Goal: Transaction & Acquisition: Obtain resource

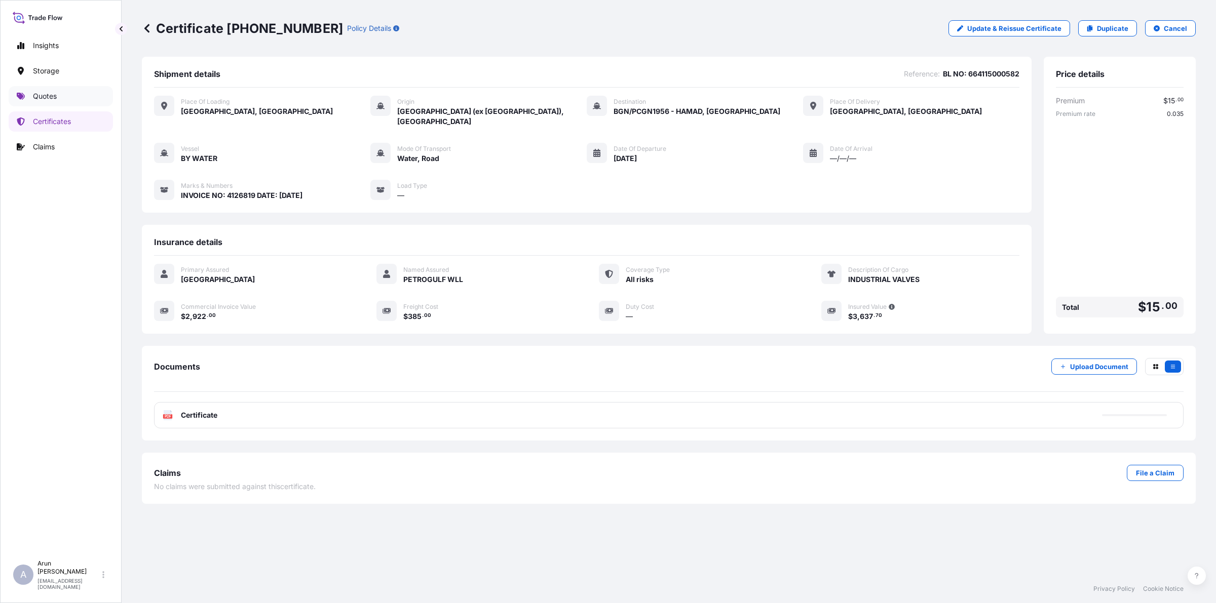
click at [41, 97] on p "Quotes" at bounding box center [45, 96] width 24 height 10
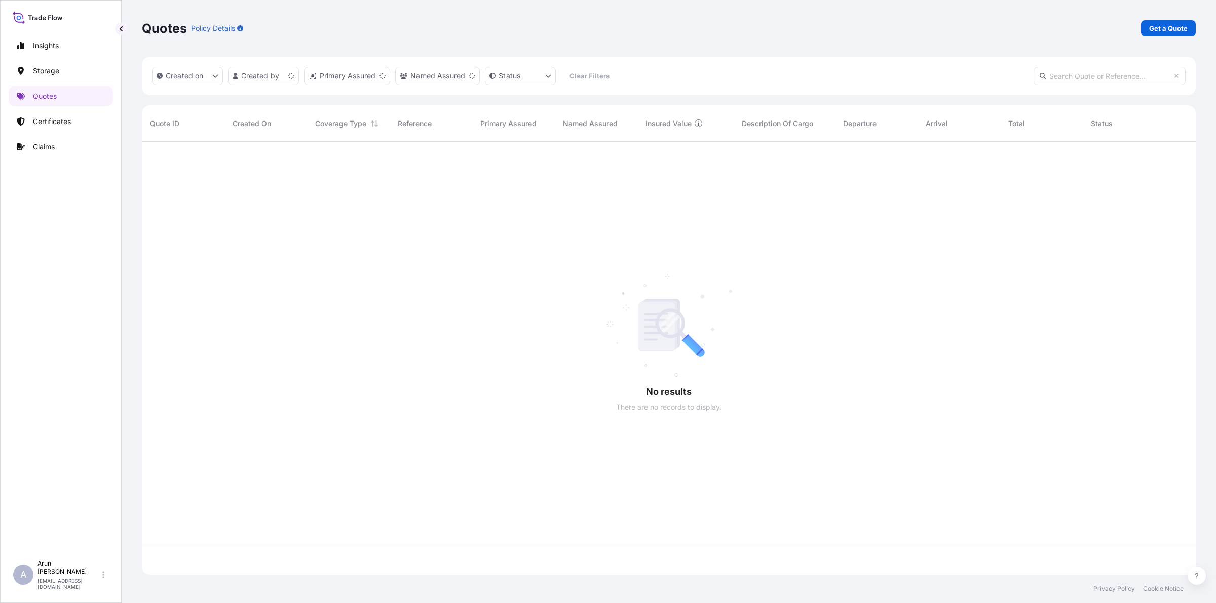
scroll to position [429, 1044]
click at [1158, 22] on link "Get a Quote" at bounding box center [1168, 28] width 55 height 16
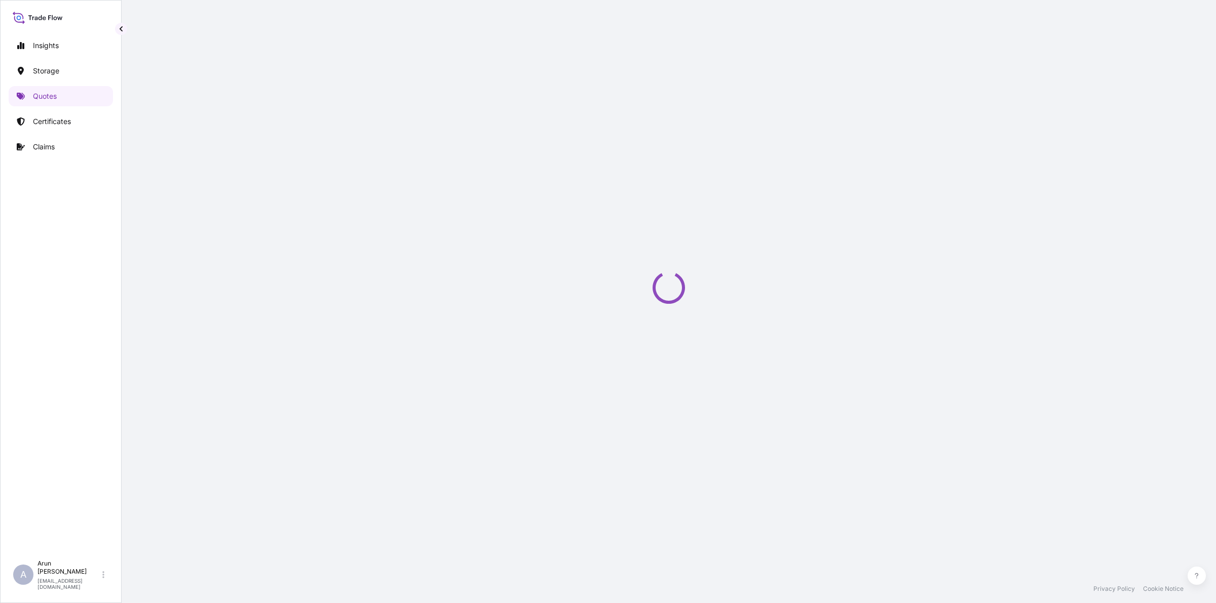
select select "Water"
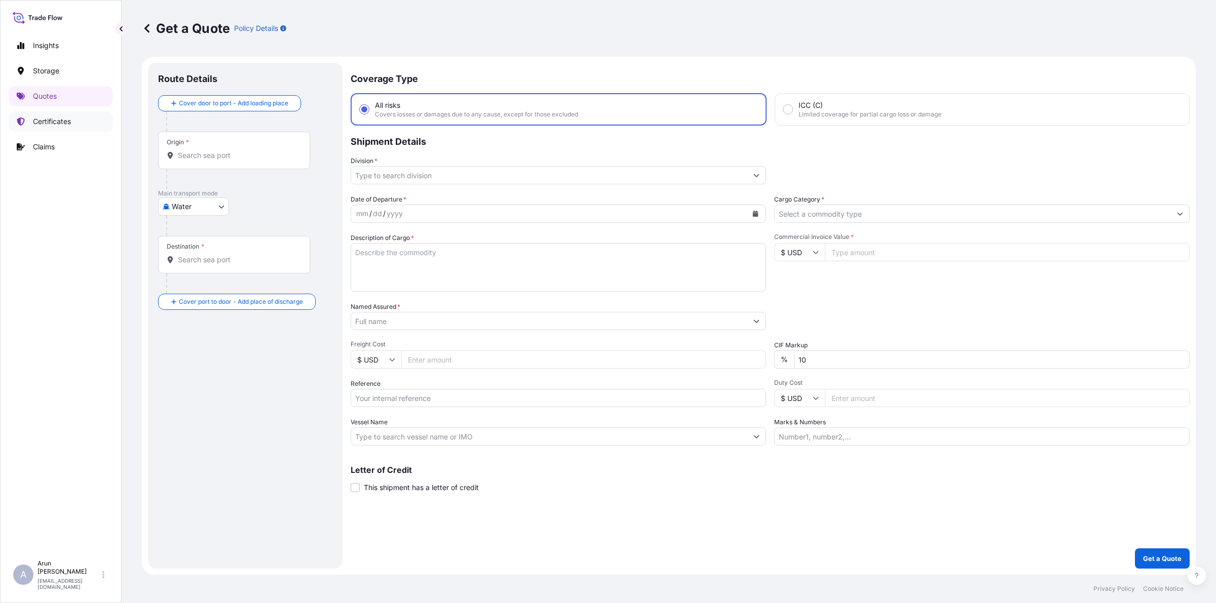
click at [56, 121] on p "Certificates" at bounding box center [52, 122] width 38 height 10
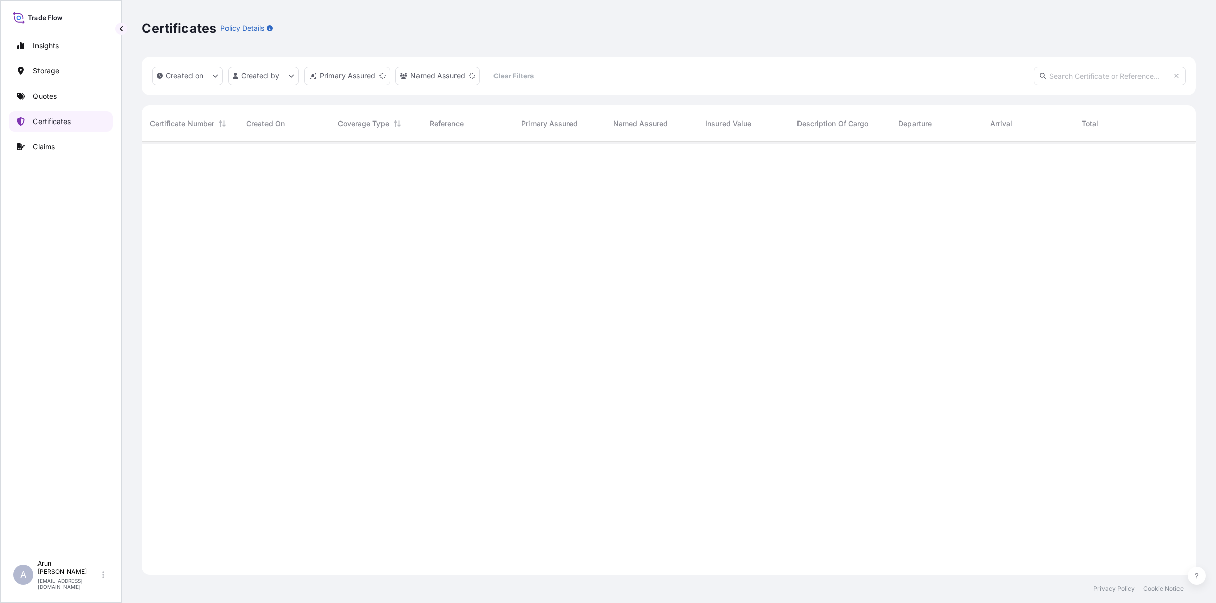
scroll to position [429, 1044]
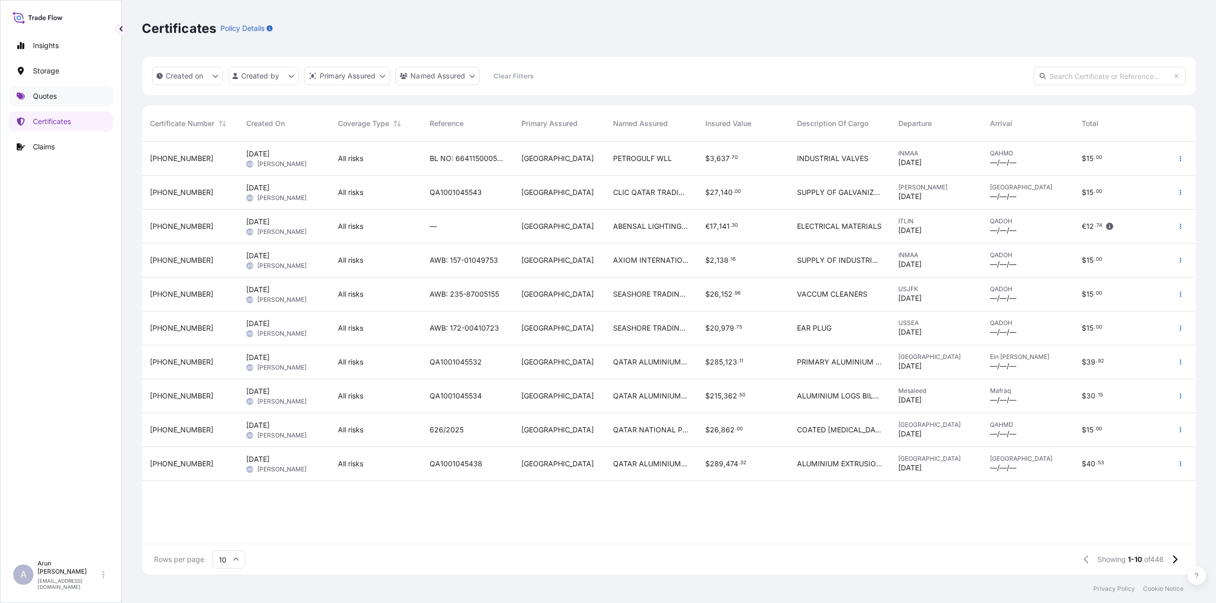
click at [36, 95] on p "Quotes" at bounding box center [45, 96] width 24 height 10
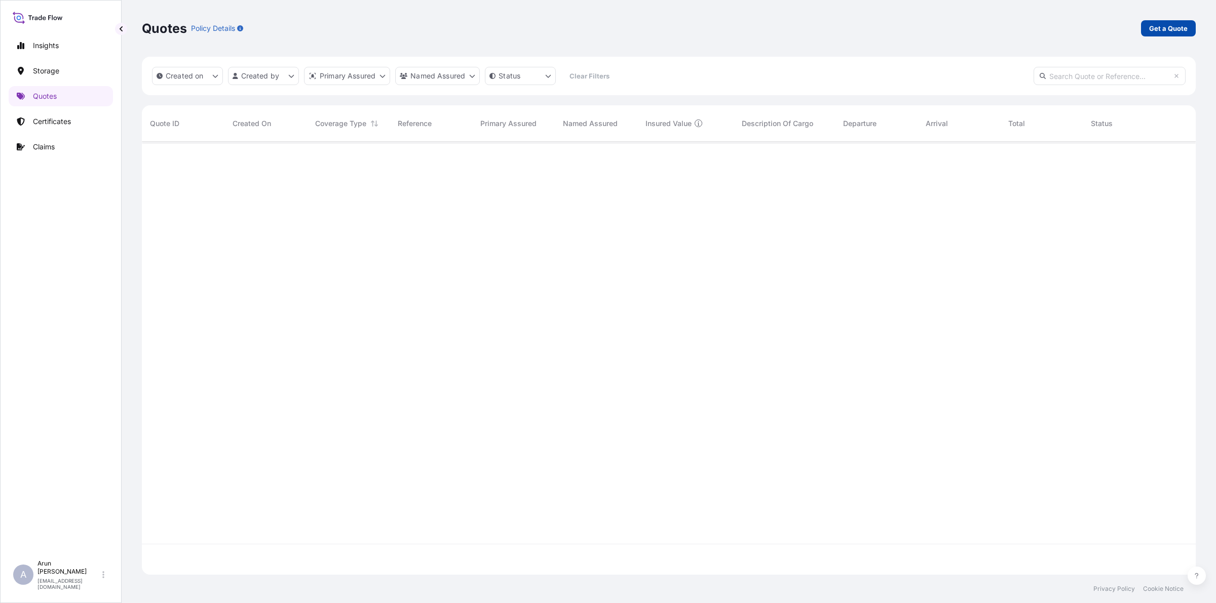
scroll to position [429, 1044]
click at [1161, 24] on p "Get a Quote" at bounding box center [1168, 28] width 38 height 10
select select "Road / [GEOGRAPHIC_DATA]"
select select "Water"
select select "Road / [GEOGRAPHIC_DATA]"
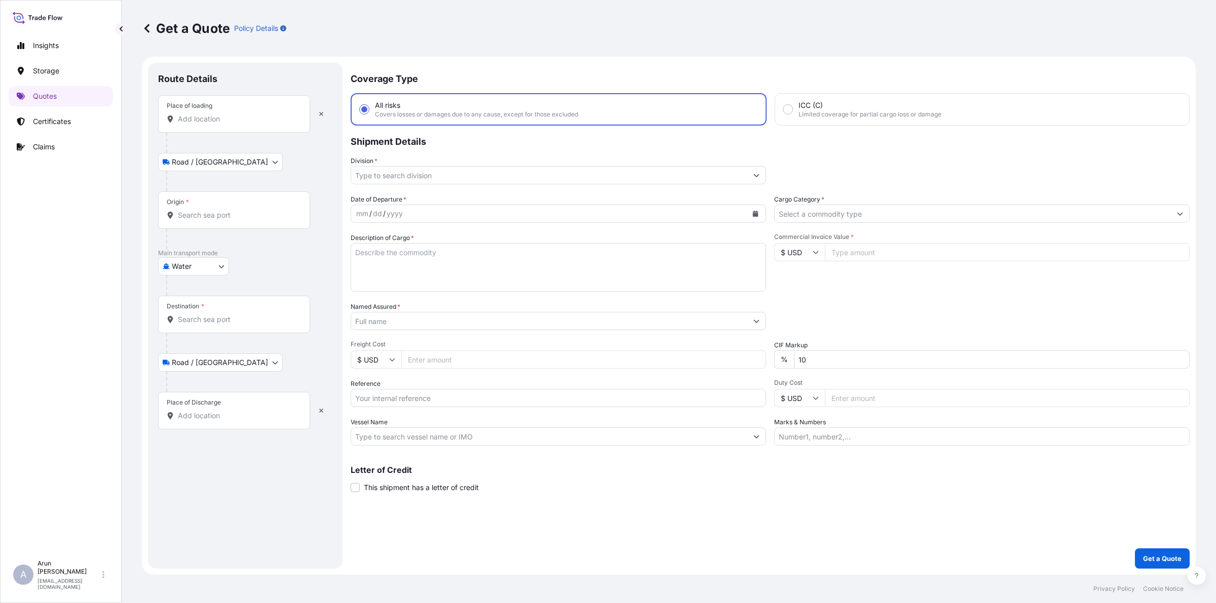
drag, startPoint x: 252, startPoint y: 127, endPoint x: 247, endPoint y: 124, distance: 5.2
click at [249, 126] on div "Place of loading" at bounding box center [234, 113] width 152 height 37
click at [249, 124] on input "Place of loading" at bounding box center [238, 119] width 120 height 10
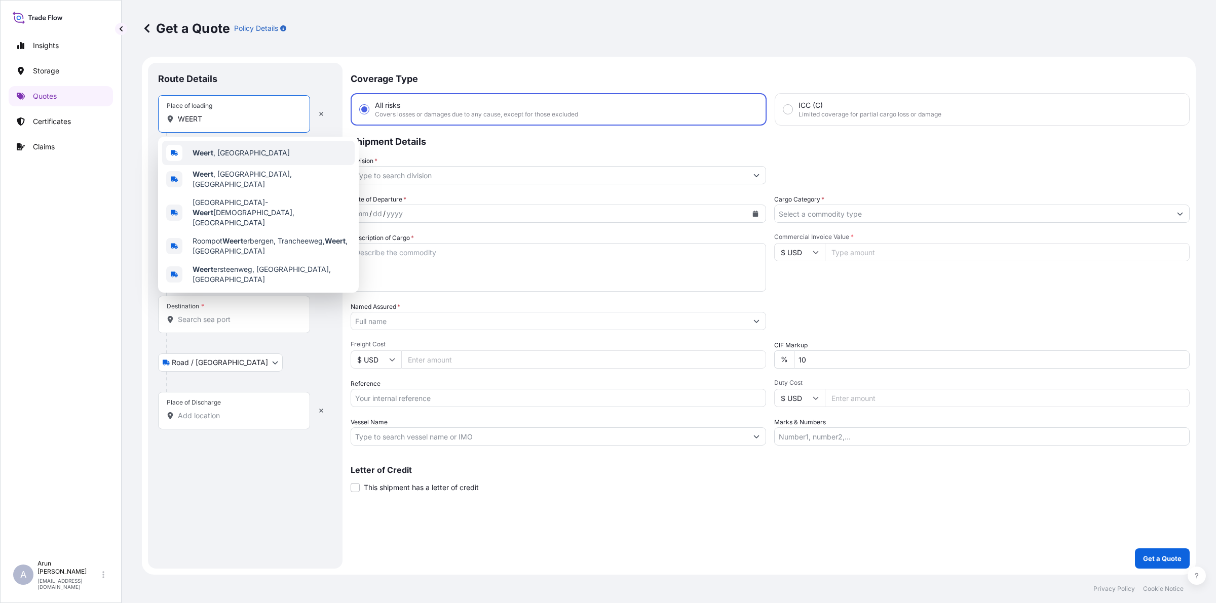
click at [207, 160] on div "Weert , [GEOGRAPHIC_DATA]" at bounding box center [258, 153] width 192 height 24
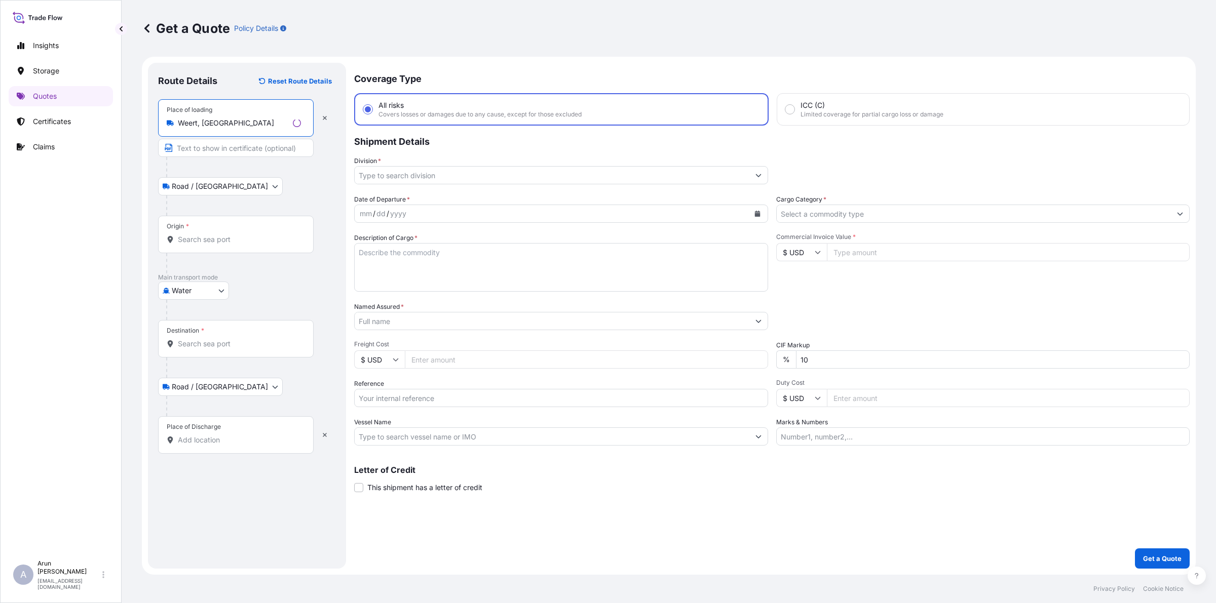
type input "Weert, [GEOGRAPHIC_DATA]"
click at [213, 149] on input "Text to appear on certificate" at bounding box center [236, 148] width 156 height 18
type input "KIDDIE GLOBAL SOLUTIONS"
click at [211, 242] on input "Origin *" at bounding box center [238, 240] width 120 height 10
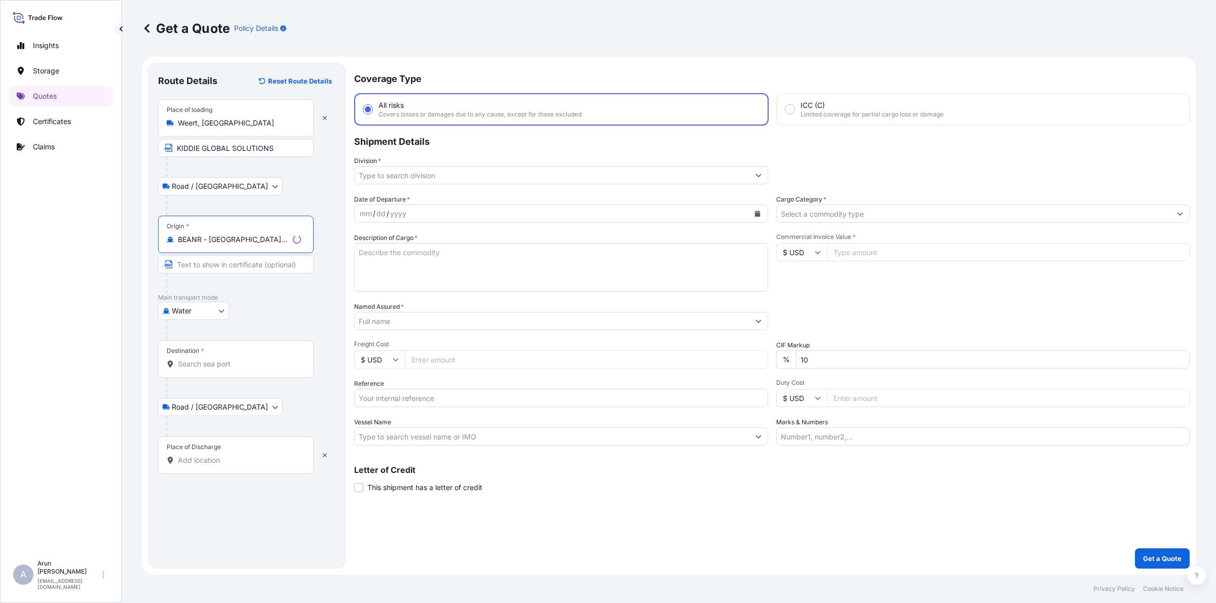
type input "BEANR - [GEOGRAPHIC_DATA], [GEOGRAPHIC_DATA]"
click at [223, 354] on div "Destination *" at bounding box center [236, 358] width 156 height 37
click at [223, 359] on input "Destination *" at bounding box center [239, 364] width 123 height 10
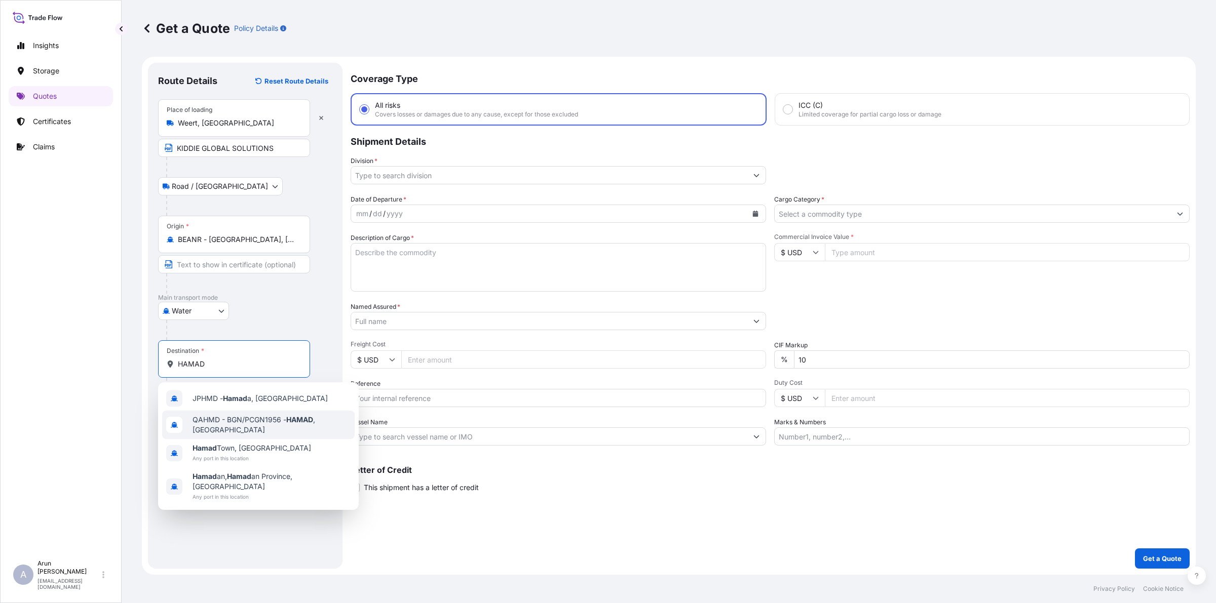
click at [216, 426] on span "QAHMD - BGN/PCGN1956 - HAMAD , [GEOGRAPHIC_DATA]" at bounding box center [271, 425] width 158 height 20
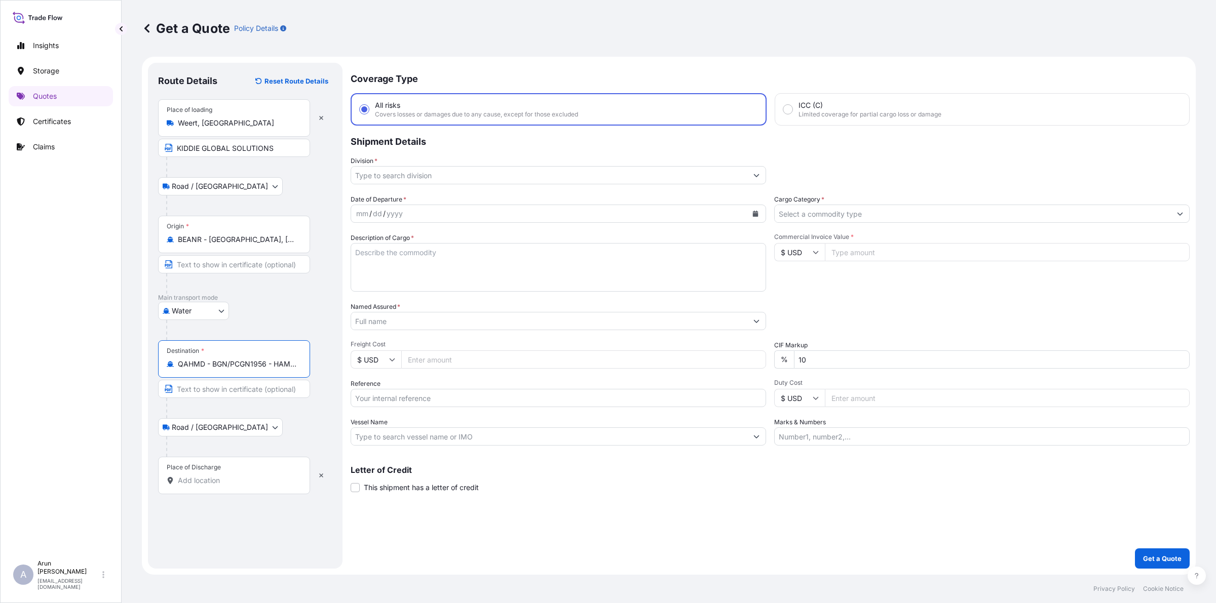
type input "QAHMD - BGN/PCGN1956 - HAMAD, [GEOGRAPHIC_DATA]"
click at [211, 474] on div "Place of Discharge" at bounding box center [234, 475] width 152 height 37
click at [211, 476] on input "Place of Discharge" at bounding box center [238, 481] width 120 height 10
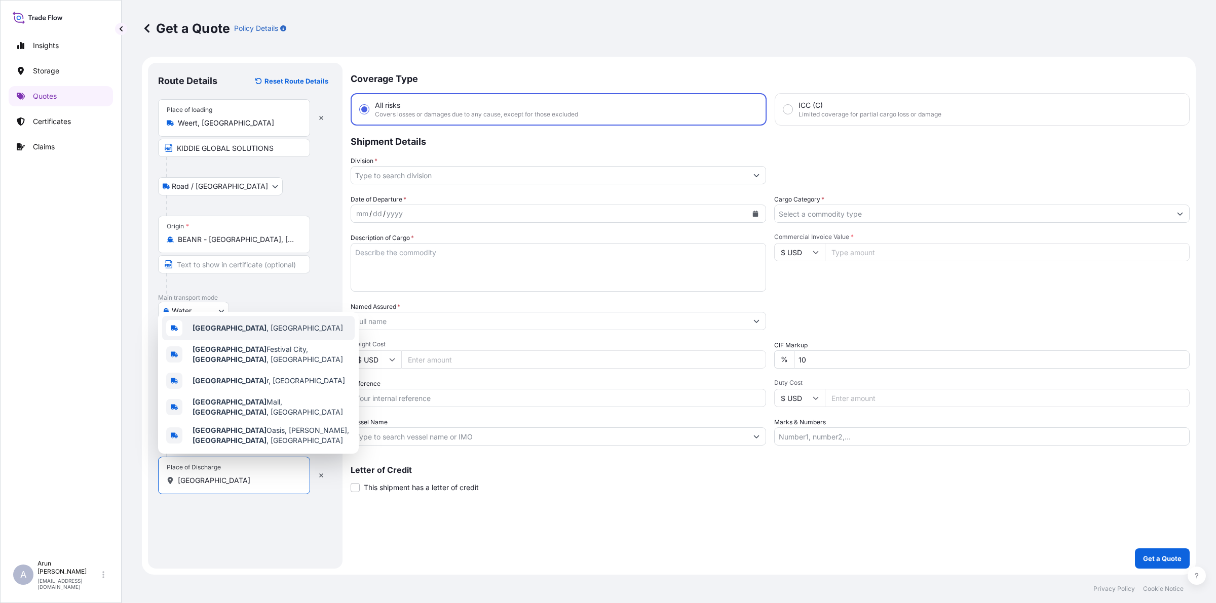
click at [221, 333] on span "[GEOGRAPHIC_DATA] , [GEOGRAPHIC_DATA]" at bounding box center [267, 328] width 150 height 10
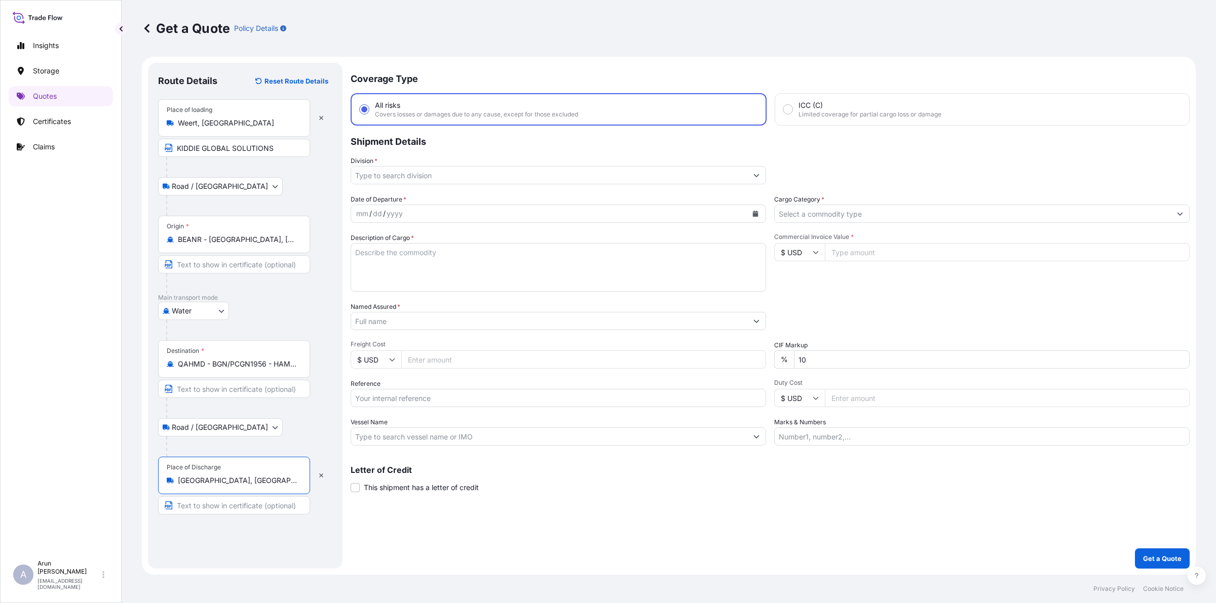
type input "[GEOGRAPHIC_DATA], [GEOGRAPHIC_DATA]"
click at [205, 512] on input "Text to appear on certificate" at bounding box center [234, 505] width 152 height 18
click at [230, 509] on input "CONSOLIDATED ENGINEERING SYSTEM CO.WLL, Al Wakrah, [GEOGRAPHIC_DATA]" at bounding box center [234, 505] width 152 height 18
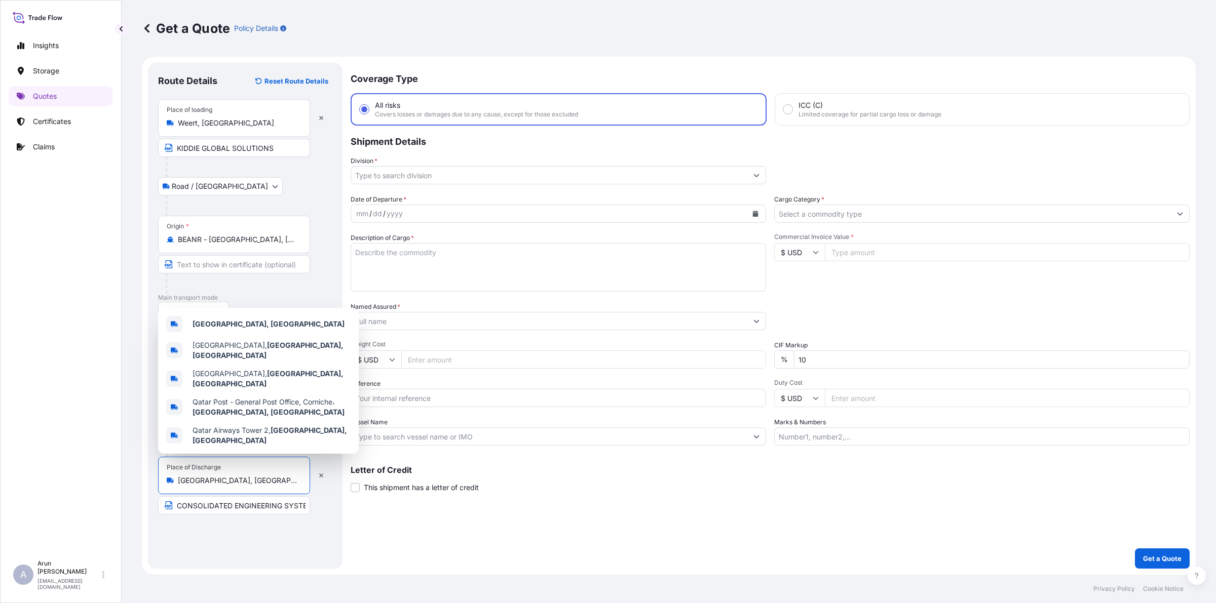
drag, startPoint x: 178, startPoint y: 483, endPoint x: 214, endPoint y: 489, distance: 36.6
click at [214, 489] on div "Place of Discharge [GEOGRAPHIC_DATA], [GEOGRAPHIC_DATA]" at bounding box center [234, 475] width 152 height 37
click at [299, 511] on input "CONSOLIDATED ENGINEERING SYSTEM CO.WLL, Al Wakrah, [GEOGRAPHIC_DATA]" at bounding box center [234, 505] width 152 height 18
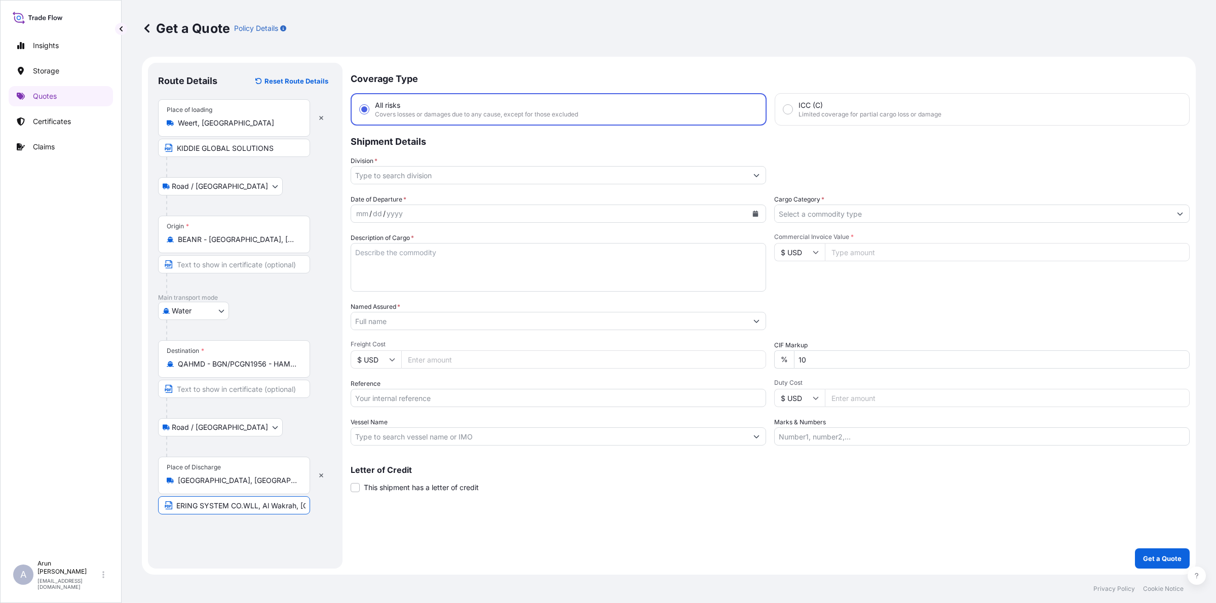
scroll to position [0, 97]
drag, startPoint x: 232, startPoint y: 504, endPoint x: 322, endPoint y: 524, distance: 92.4
click at [322, 524] on div "Route Details Reset Route Details Place of loading [GEOGRAPHIC_DATA], [GEOGRAPH…" at bounding box center [245, 316] width 174 height 486
type input "CONSOLIDATED ENGINEERING SYSTEM CO., LUSAIL,[GEOGRAPHIC_DATA]"
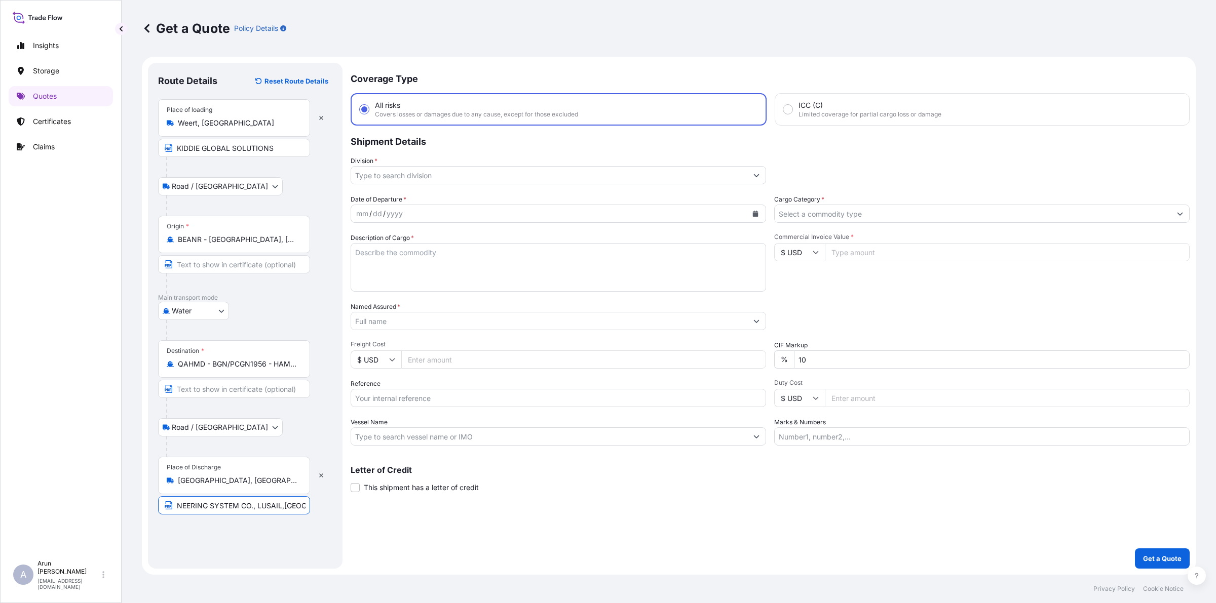
click at [218, 486] on input "[GEOGRAPHIC_DATA], [GEOGRAPHIC_DATA]" at bounding box center [238, 481] width 120 height 10
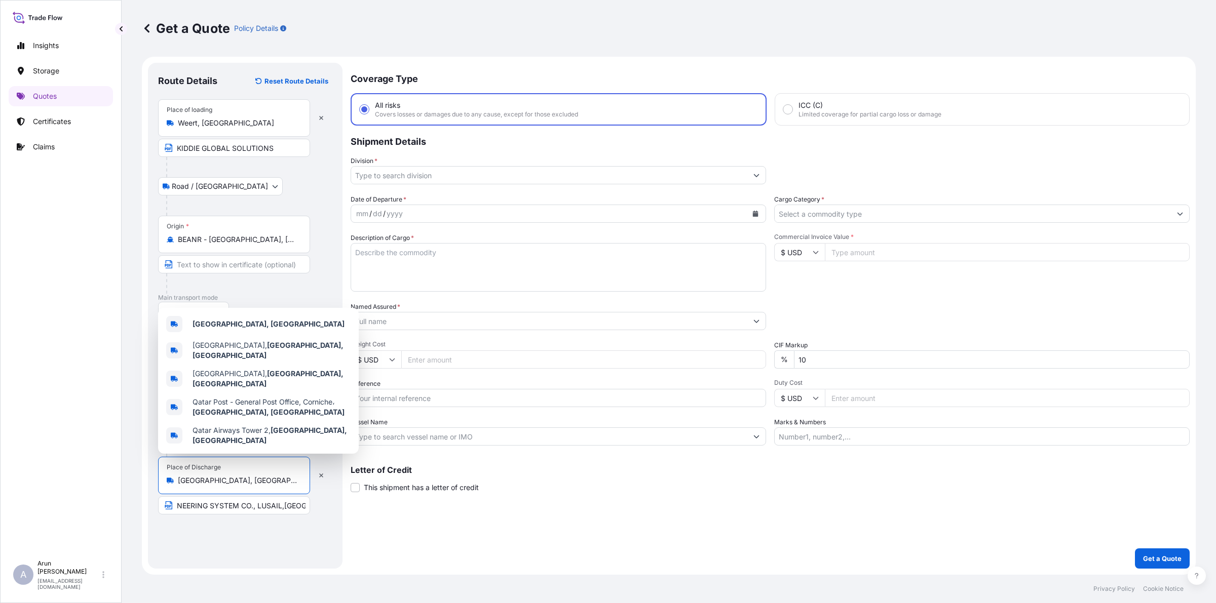
scroll to position [0, 0]
type input "D"
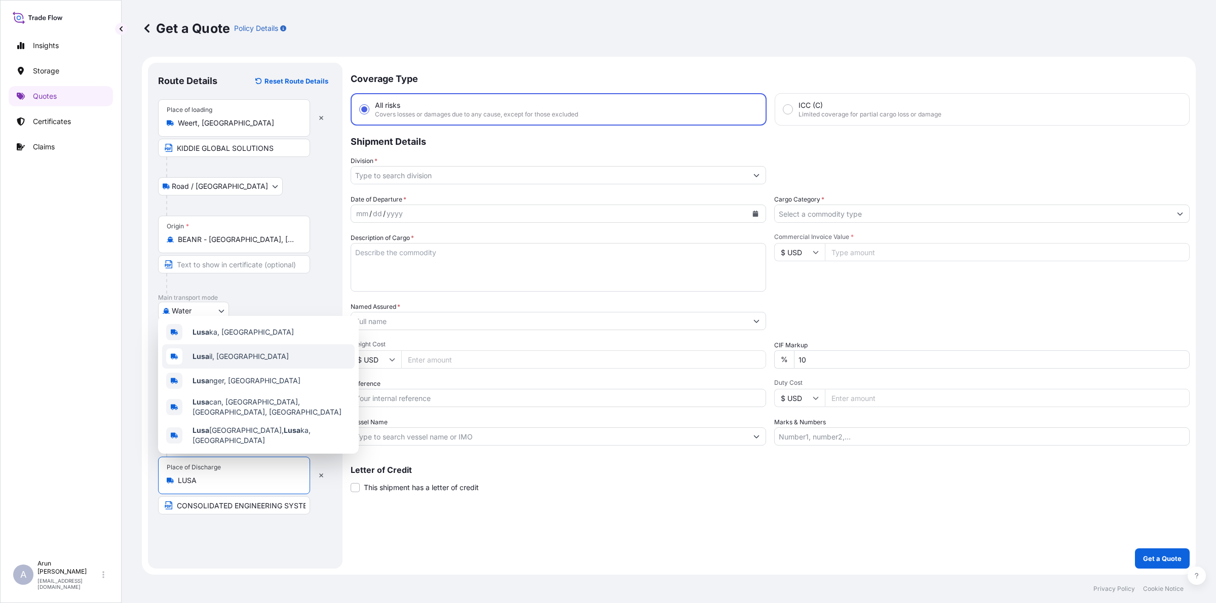
click at [219, 362] on span "Lusa il, [GEOGRAPHIC_DATA]" at bounding box center [240, 357] width 96 height 10
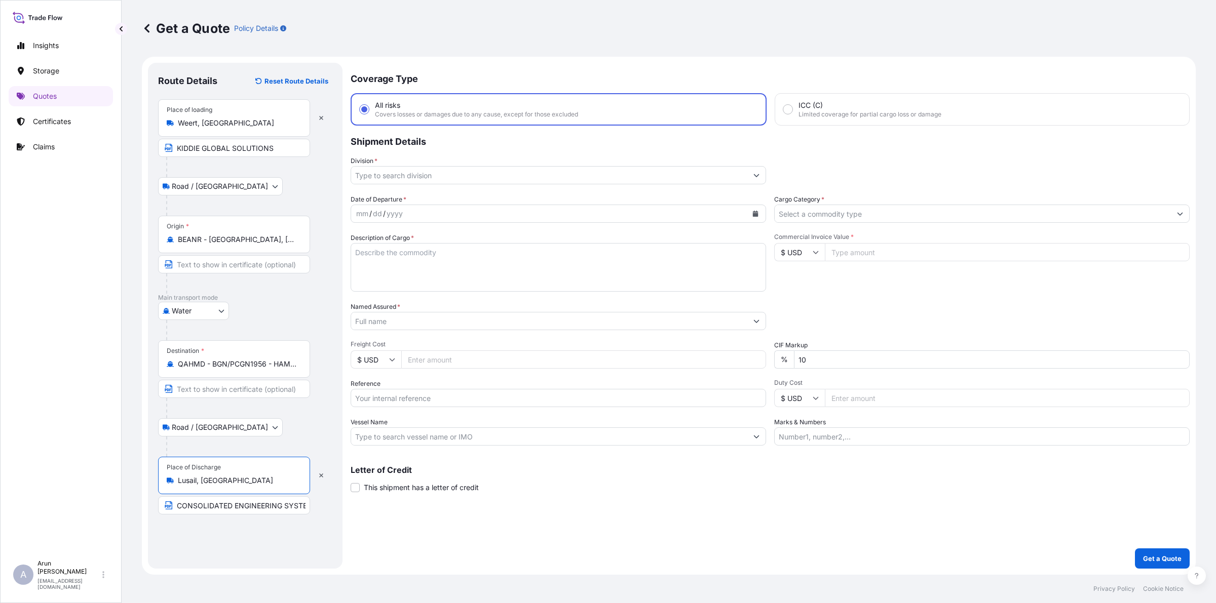
type input "Lusail, [GEOGRAPHIC_DATA]"
drag, startPoint x: 175, startPoint y: 479, endPoint x: 242, endPoint y: 479, distance: 66.9
click at [242, 479] on div "Lusail, [GEOGRAPHIC_DATA]" at bounding box center [234, 481] width 135 height 10
click at [242, 479] on input "Lusail, [GEOGRAPHIC_DATA]" at bounding box center [238, 481] width 120 height 10
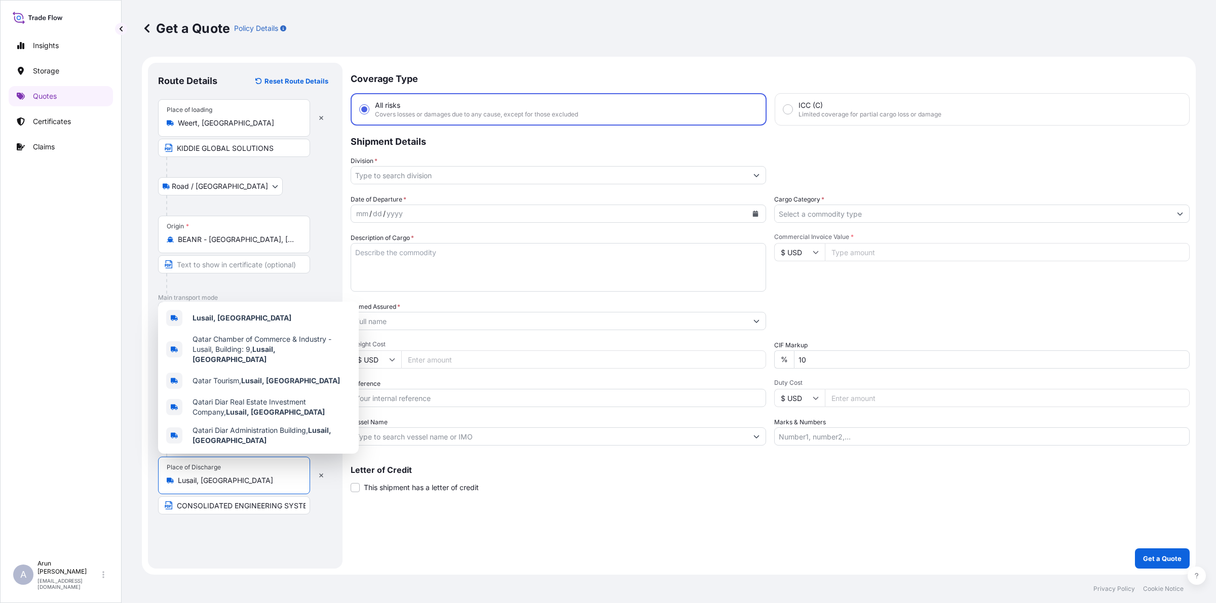
drag, startPoint x: 225, startPoint y: 484, endPoint x: 153, endPoint y: 492, distance: 72.3
click at [153, 492] on div "Route Details Reset Route Details Place of loading [GEOGRAPHIC_DATA], [GEOGRAPH…" at bounding box center [245, 316] width 195 height 506
click at [299, 509] on input "CONSOLIDATED ENGINEERING SYSTEM CO., LUSAIL,[GEOGRAPHIC_DATA]" at bounding box center [234, 505] width 152 height 18
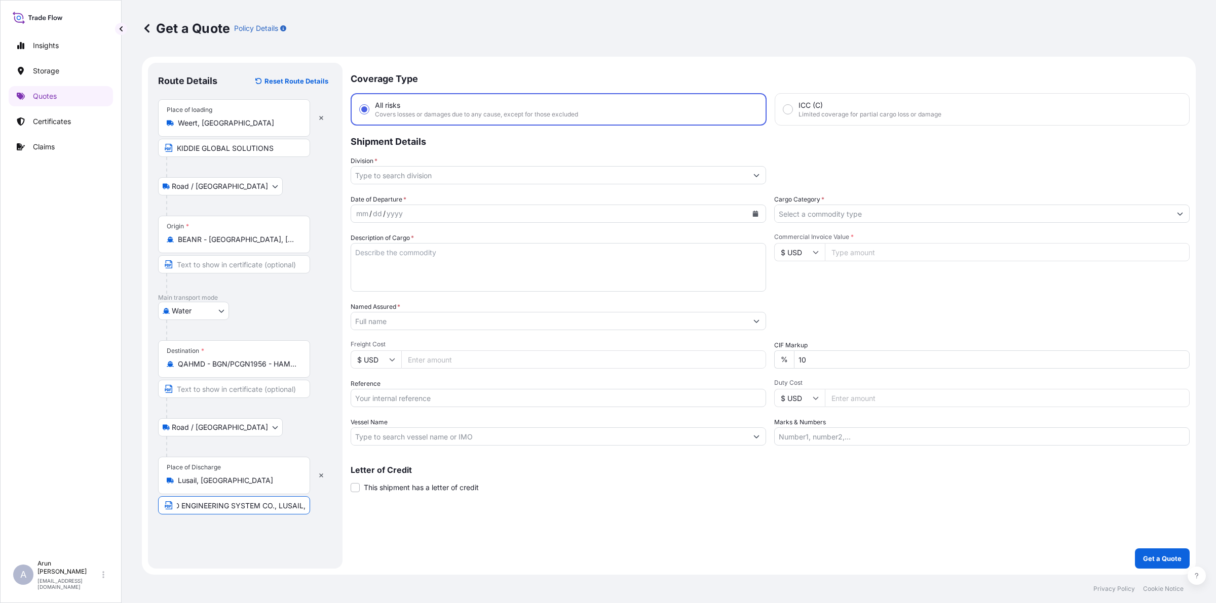
scroll to position [0, 74]
drag, startPoint x: 256, startPoint y: 508, endPoint x: 323, endPoint y: 497, distance: 68.2
click at [323, 497] on div "Place of Discharge Lusail, [GEOGRAPHIC_DATA] CONSOLIDATED ENGINEERING SYSTEM CO…" at bounding box center [245, 486] width 174 height 58
paste input "usail, [GEOGRAPHIC_DATA]"
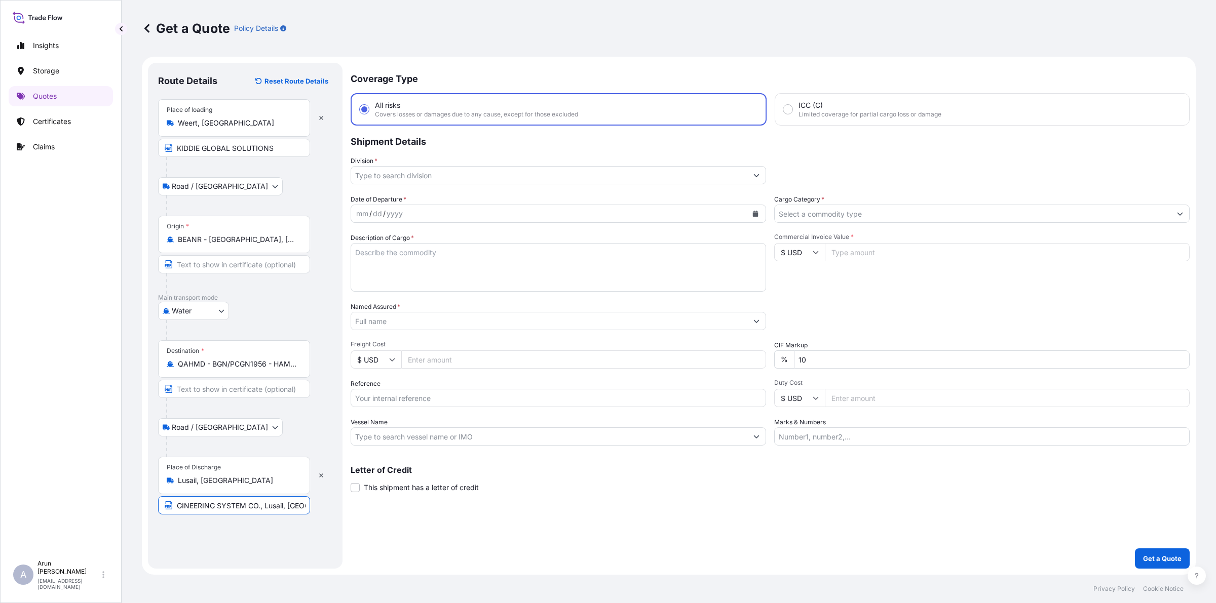
type input "CONSOLIDATED ENGINEERING SYSTEM CO., Lusail, [GEOGRAPHIC_DATA]"
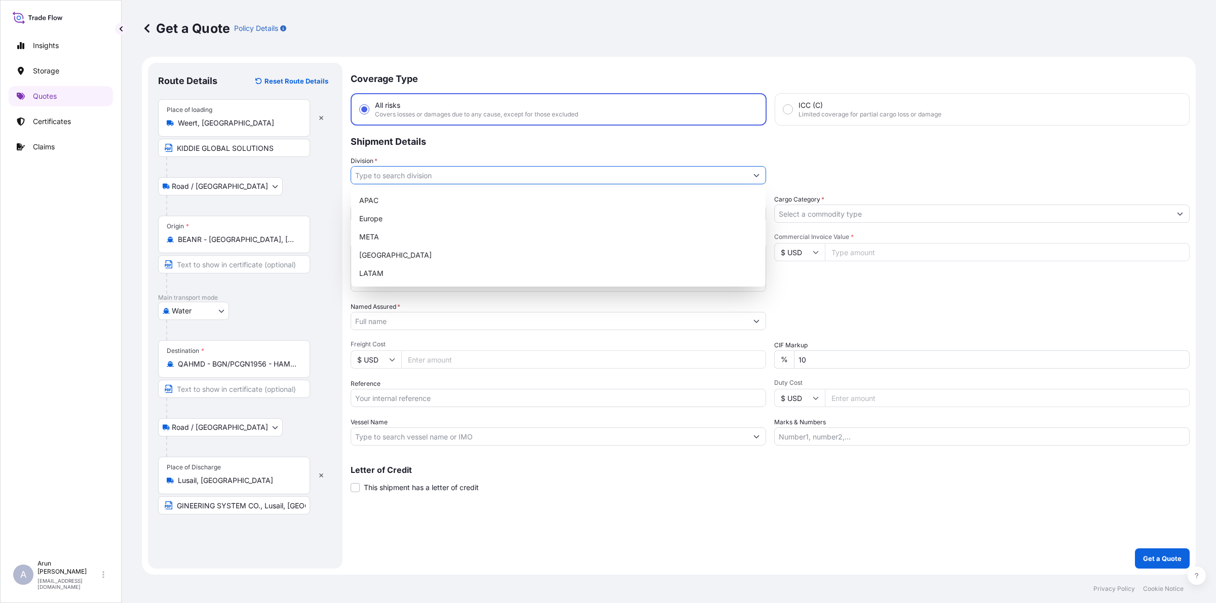
scroll to position [0, 0]
click at [426, 180] on input "Division *" at bounding box center [549, 175] width 396 height 18
click at [364, 237] on div "META" at bounding box center [558, 237] width 406 height 18
type input "META"
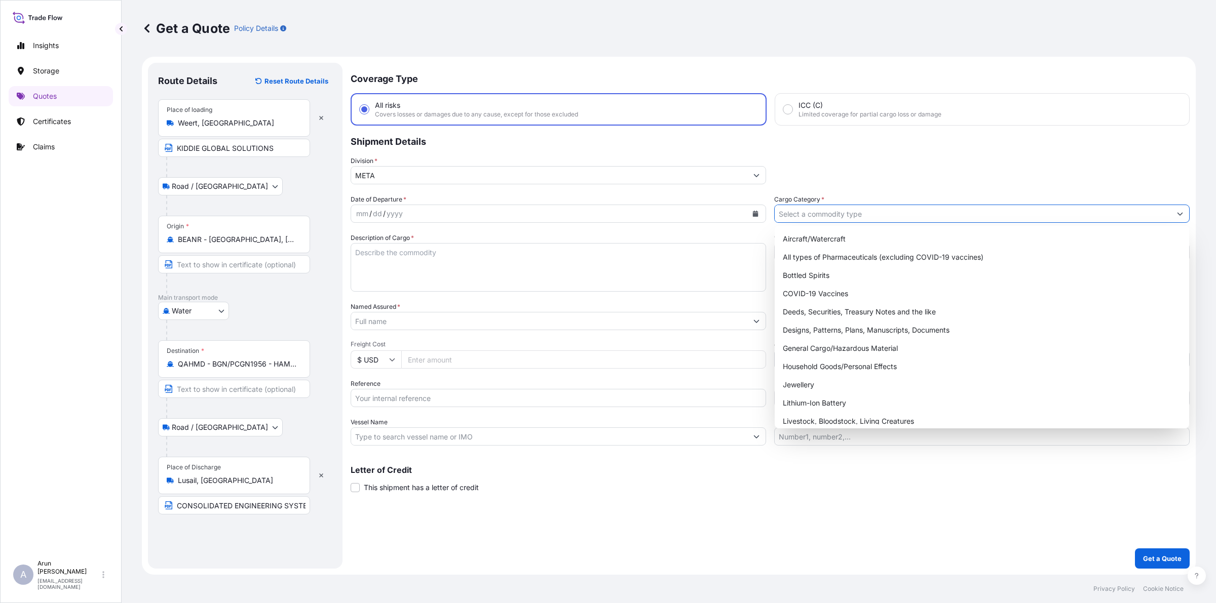
click at [806, 218] on input "Cargo Category *" at bounding box center [973, 214] width 396 height 18
click at [801, 348] on div "General Cargo/Hazardous Material" at bounding box center [982, 348] width 406 height 18
type input "General Cargo/Hazardous Material"
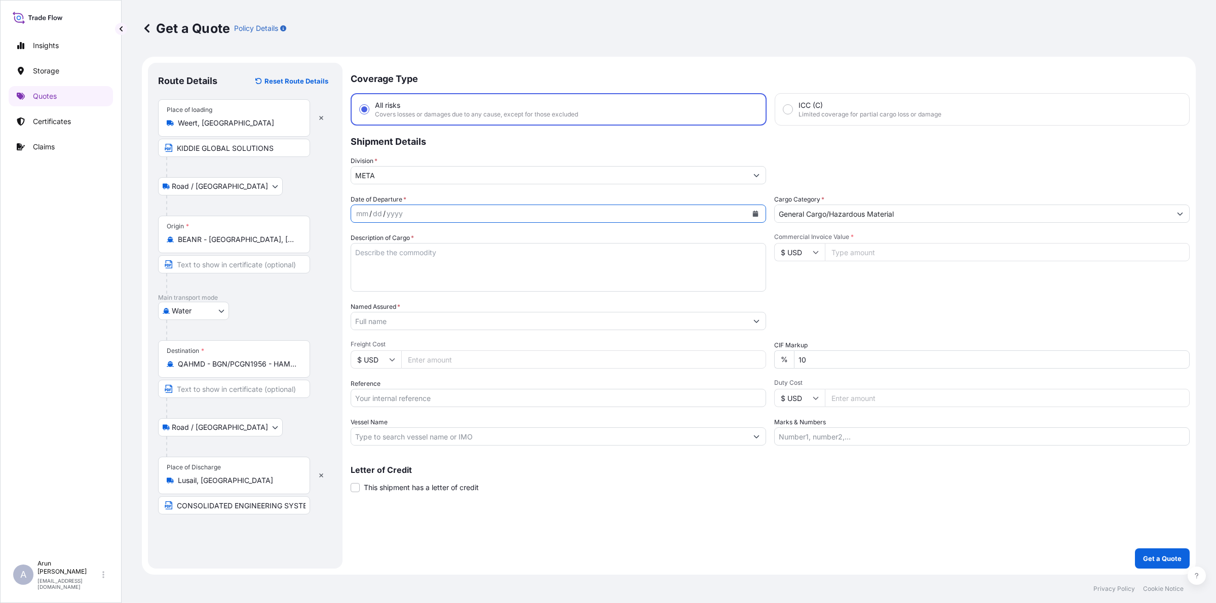
click at [759, 214] on button "Calendar" at bounding box center [755, 214] width 16 height 16
click at [447, 322] on div "18" at bounding box center [445, 317] width 18 height 18
click at [444, 262] on textarea "Description of Cargo *" at bounding box center [558, 267] width 415 height 49
type textarea "BATTERY, SEALED LEAD ACID BATTERY"
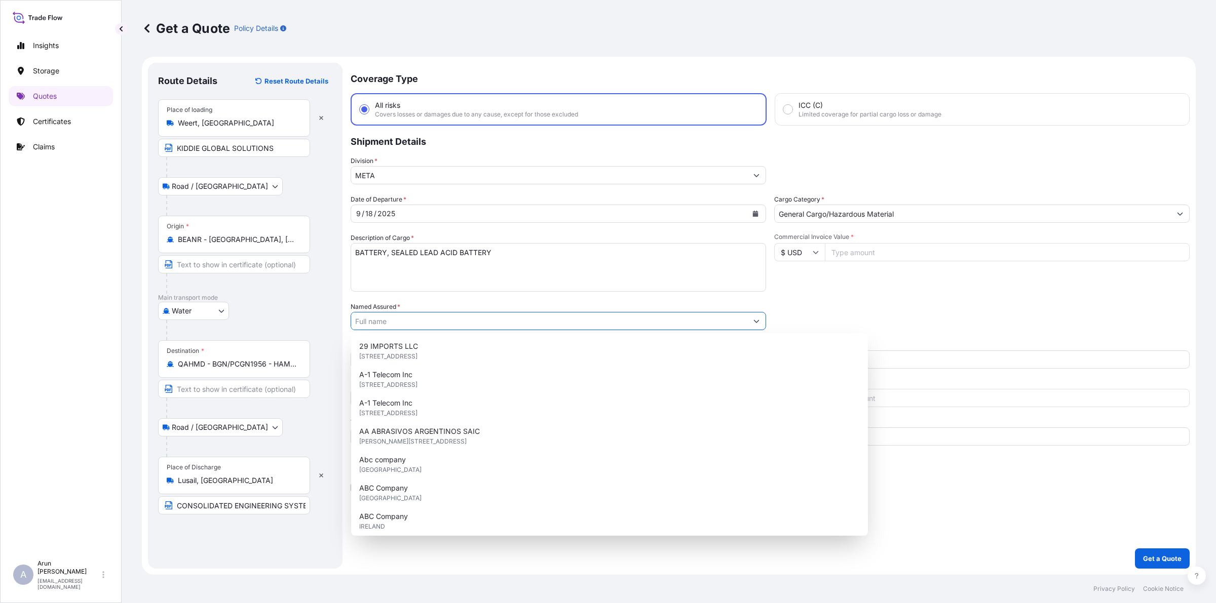
click at [465, 317] on input "Named Assured *" at bounding box center [549, 321] width 396 height 18
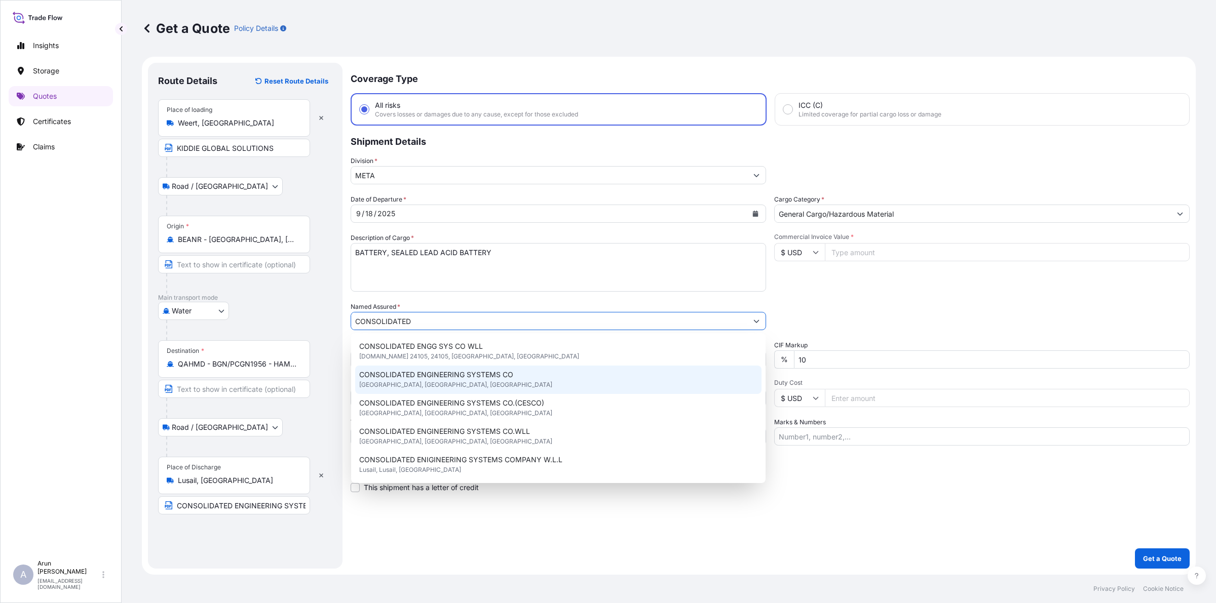
click at [479, 374] on span "CONSOLIDATED ENGINEERING SYSTEMS CO" at bounding box center [436, 375] width 154 height 10
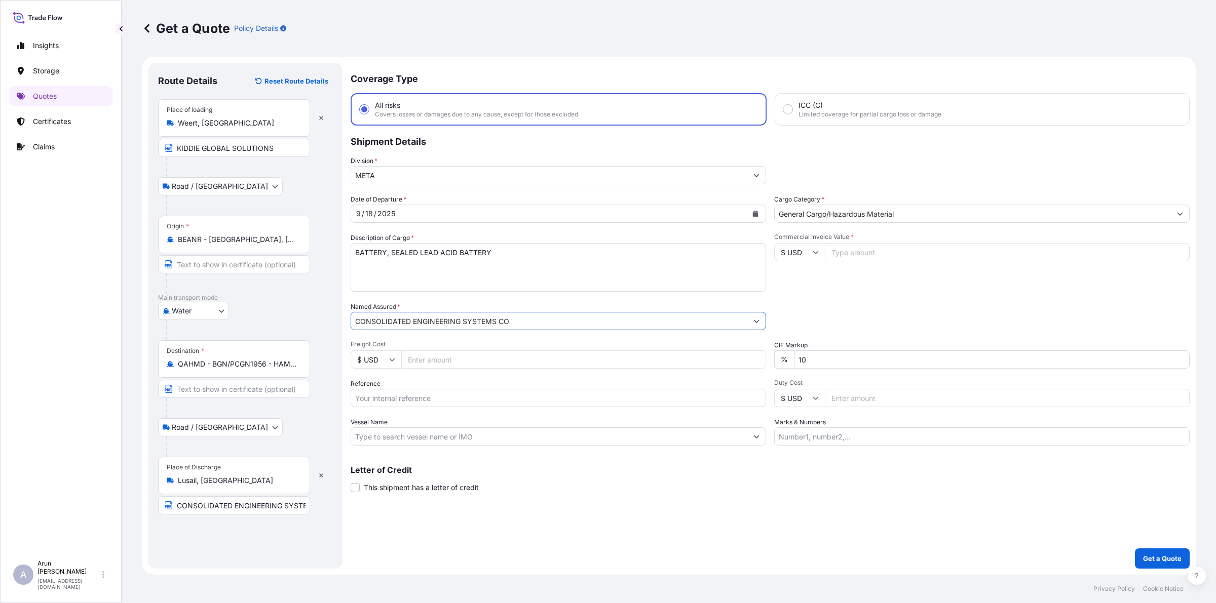
type input "CONSOLIDATED ENGINEERING SYSTEMS CO"
click at [459, 358] on input "Freight Cost" at bounding box center [583, 360] width 365 height 18
type input "1920"
click at [444, 406] on input "Reference" at bounding box center [558, 398] width 415 height 18
type input "BL NO: 35095919"
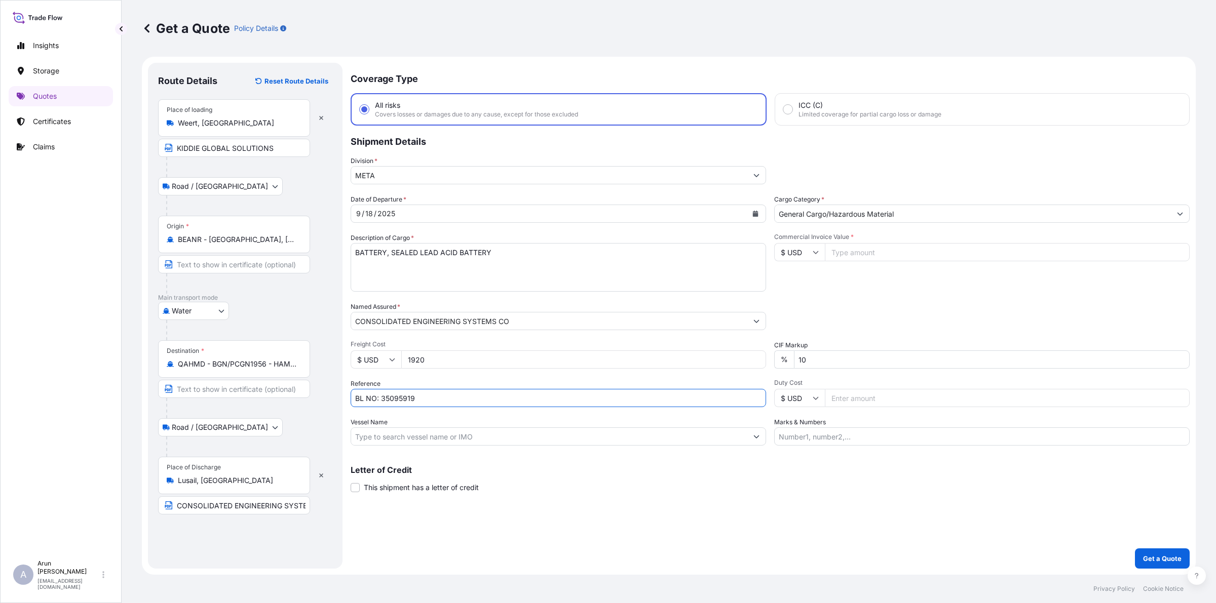
click at [461, 435] on input "Vessel Name" at bounding box center [549, 437] width 396 height 18
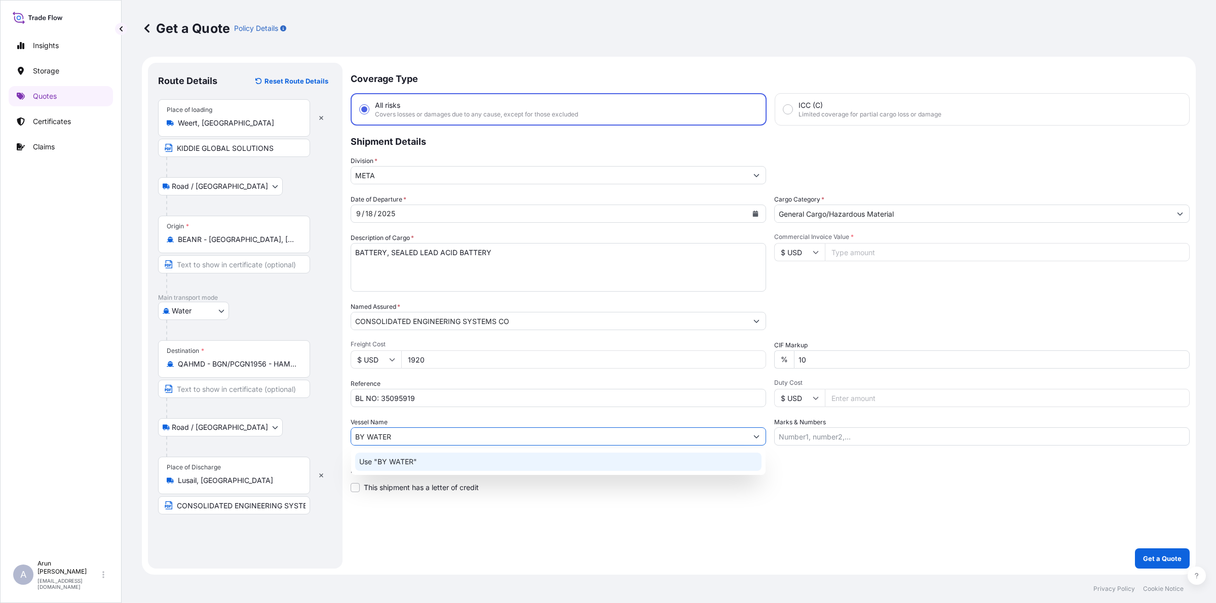
click at [383, 455] on div "Use "BY WATER"" at bounding box center [558, 462] width 406 height 18
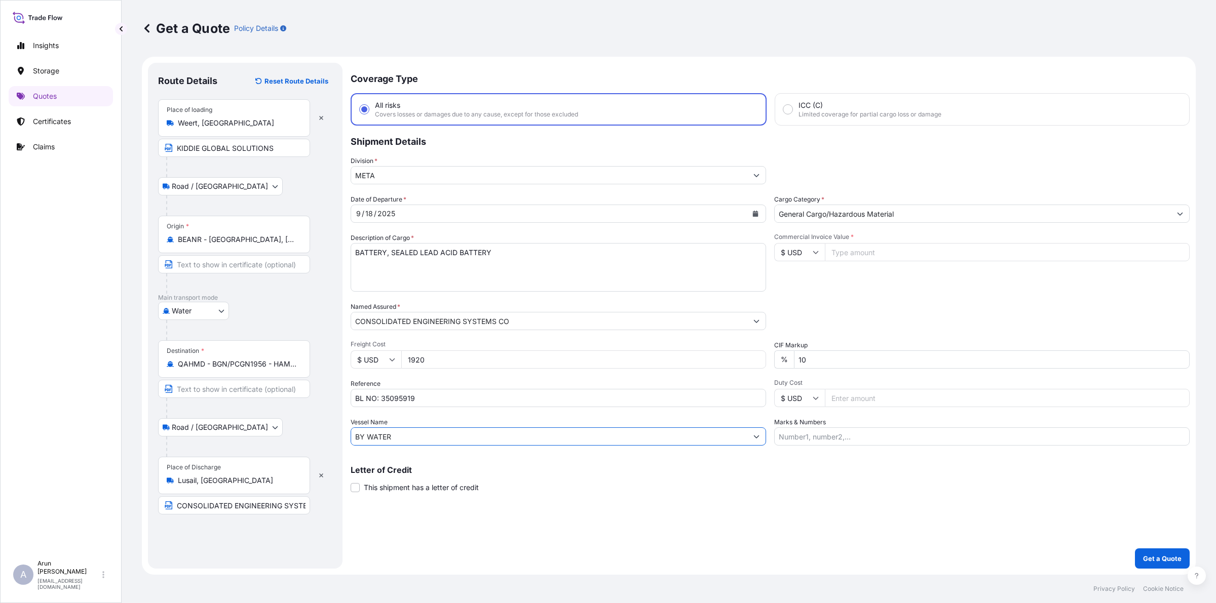
type input "BY WATER"
click at [855, 246] on input "Commercial Invoice Value *" at bounding box center [1007, 252] width 365 height 18
type input "145874.02"
click at [875, 441] on input "Marks & Numbers" at bounding box center [981, 437] width 415 height 18
drag, startPoint x: 826, startPoint y: 438, endPoint x: 865, endPoint y: 439, distance: 39.0
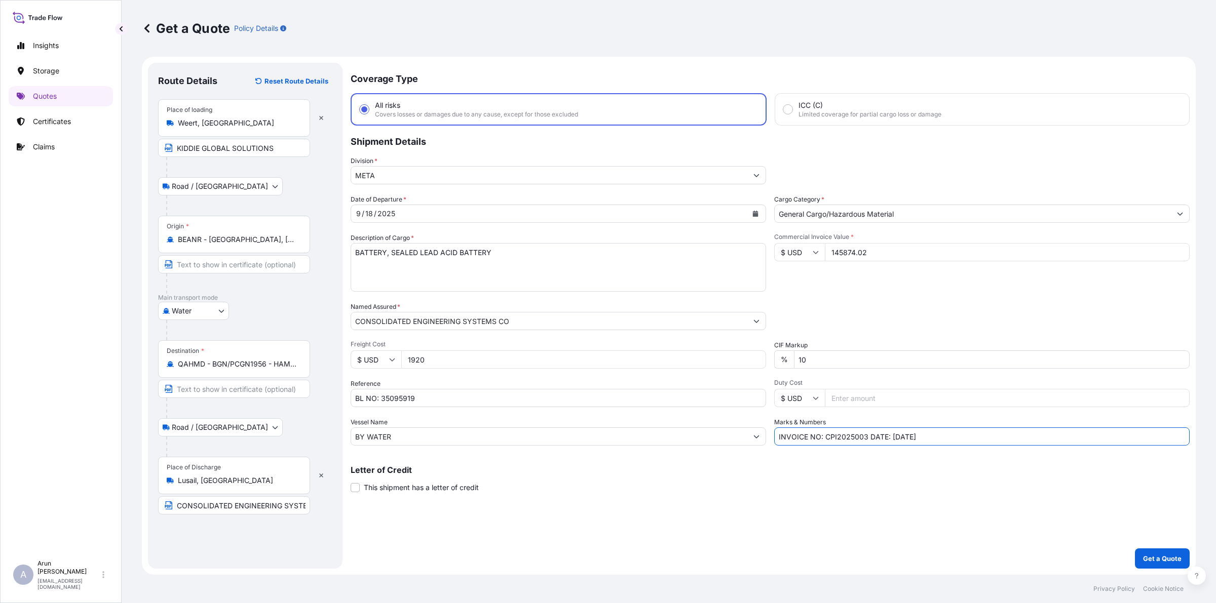
click at [865, 439] on input "INVOICE NO: CPI2025003 DATE: [DATE]" at bounding box center [981, 437] width 415 height 18
type input "INVOICE NO: 977398 DATE: [DATE]"
click at [1156, 555] on p "Get a Quote" at bounding box center [1162, 559] width 38 height 10
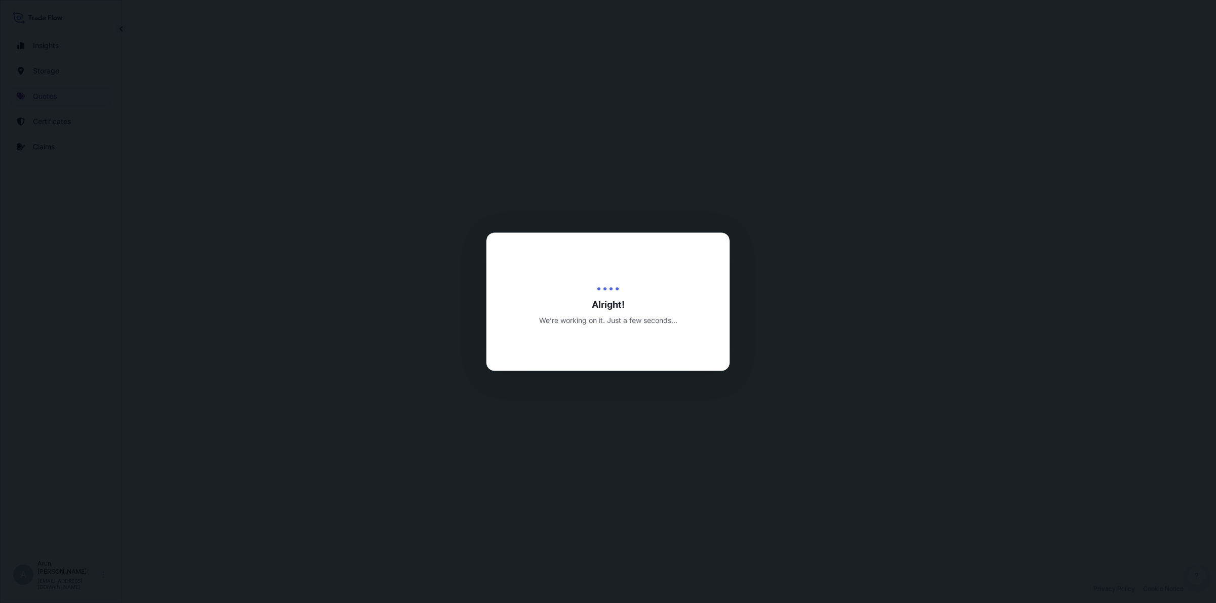
select select "Road / [GEOGRAPHIC_DATA]"
select select "Water"
select select "Road / [GEOGRAPHIC_DATA]"
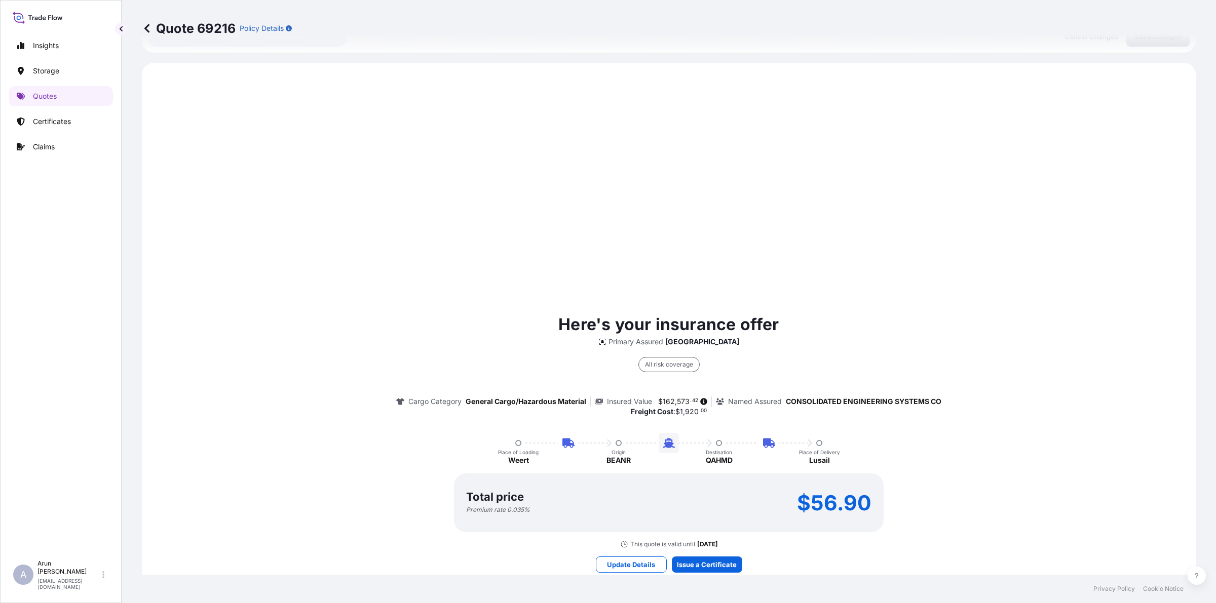
scroll to position [487, 0]
